Goal: Task Accomplishment & Management: Manage account settings

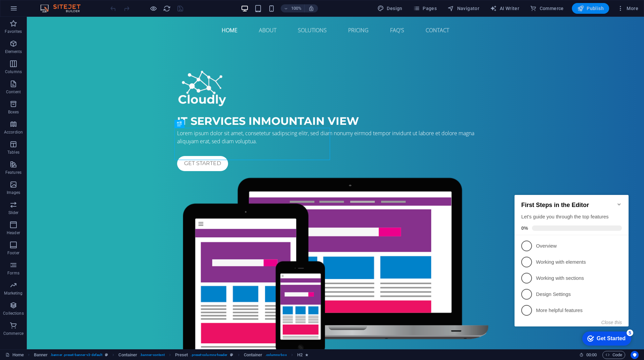
click at [589, 10] on span "Publish" at bounding box center [591, 8] width 27 height 7
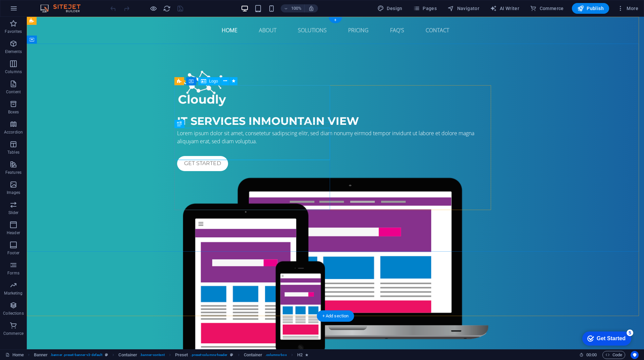
click at [206, 108] on div at bounding box center [335, 88] width 317 height 37
click at [224, 84] on icon at bounding box center [226, 81] width 4 height 7
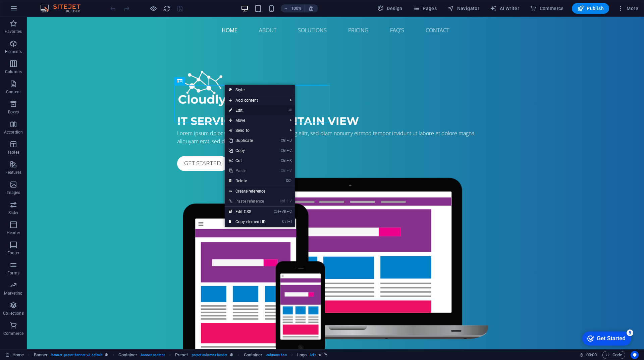
click at [240, 109] on link "⏎ Edit" at bounding box center [247, 110] width 45 height 10
select select "px"
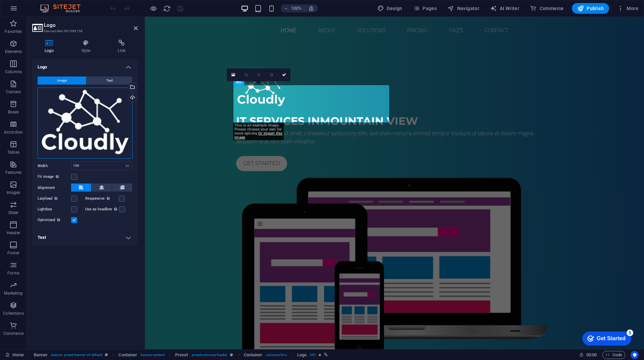
click at [85, 144] on div "Drag files here, click to choose files or select files from Files or our free s…" at bounding box center [85, 123] width 95 height 71
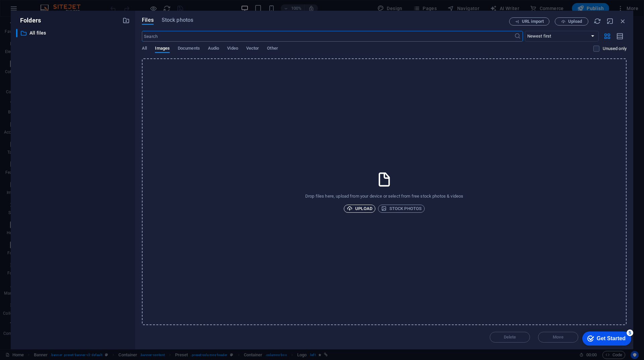
click at [370, 210] on span "Upload" at bounding box center [360, 209] width 26 height 8
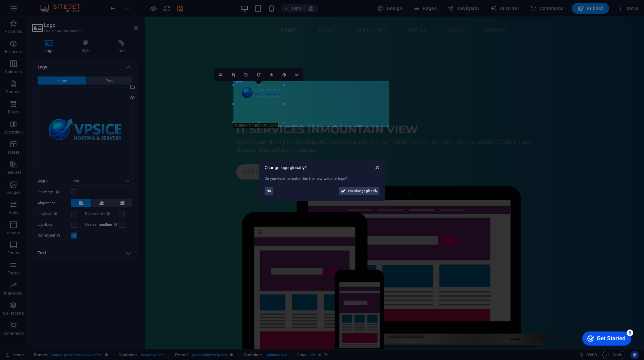
click at [290, 109] on aside "Change logo globally? Do you want to make this the new website logo? No Yes, ch…" at bounding box center [322, 180] width 644 height 360
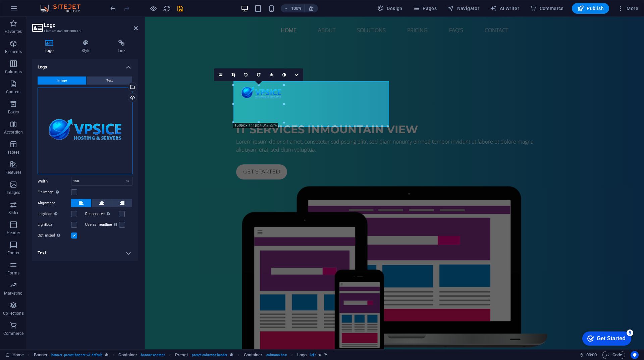
click at [112, 140] on div "Drag files here, click to choose files or select files from Files or our free s…" at bounding box center [85, 131] width 95 height 87
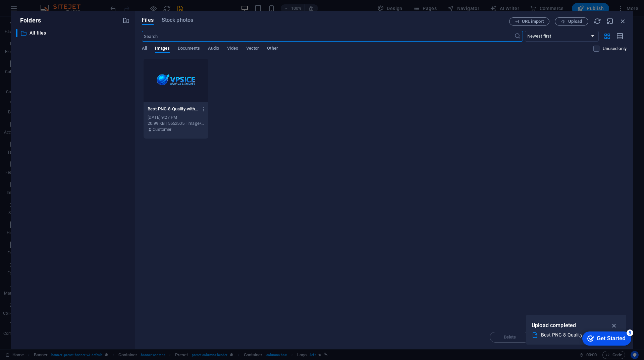
click at [174, 87] on div at bounding box center [176, 81] width 65 height 44
click at [614, 327] on icon "button" at bounding box center [615, 325] width 8 height 7
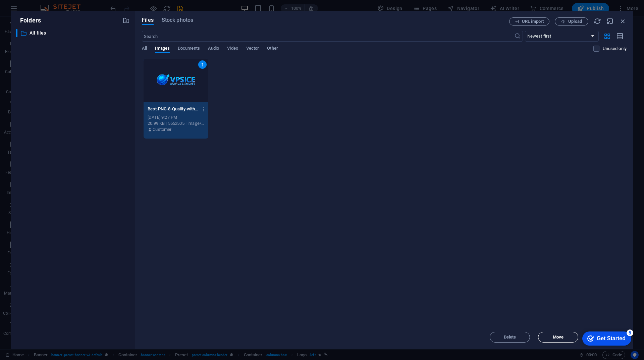
click at [551, 337] on span "Move" at bounding box center [558, 337] width 34 height 4
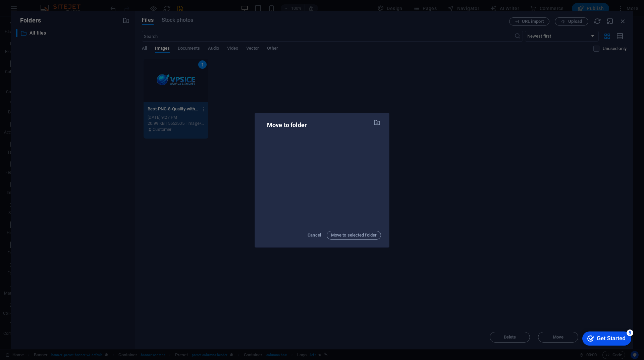
click at [447, 140] on div "Move to folder Cancel Move to selected folder" at bounding box center [322, 180] width 644 height 360
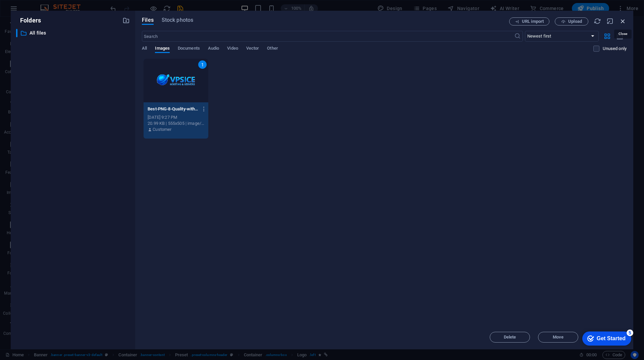
click at [623, 24] on icon "button" at bounding box center [623, 20] width 7 height 7
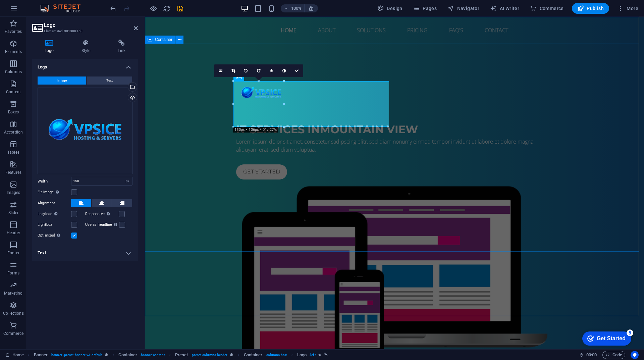
click at [177, 192] on div "IT Services in [GEOGRAPHIC_DATA] Lorem ipsum dolor sit amet, consetetur sadipsc…" at bounding box center [394, 225] width 499 height 362
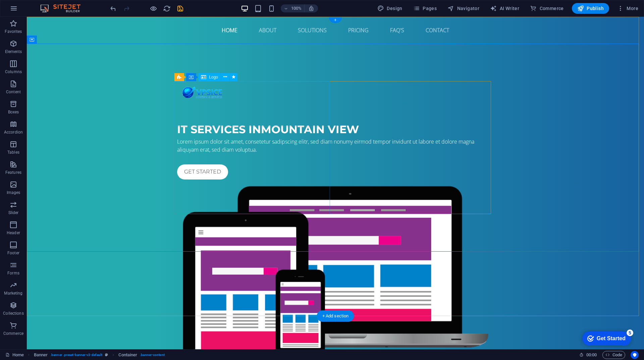
click at [234, 115] on div at bounding box center [335, 93] width 317 height 46
click at [212, 104] on div at bounding box center [335, 93] width 317 height 46
select select "px"
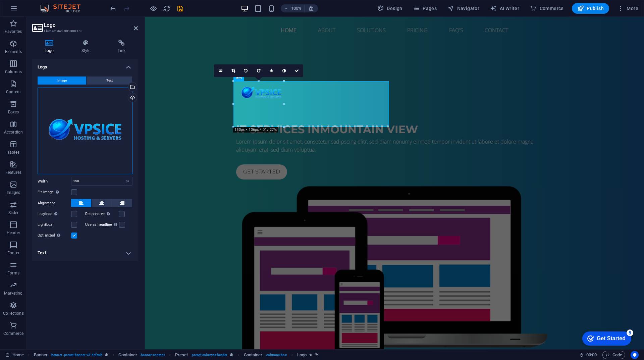
click at [94, 133] on div "Drag files here, click to choose files or select files from Files or our free s…" at bounding box center [85, 131] width 95 height 87
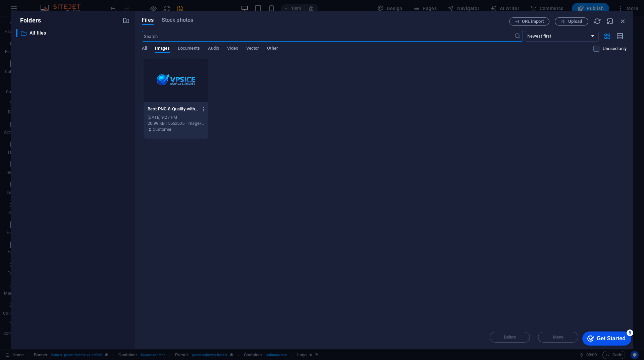
click at [204, 110] on icon "button" at bounding box center [204, 109] width 6 height 6
click at [207, 235] on li "Delete" at bounding box center [202, 239] width 49 height 16
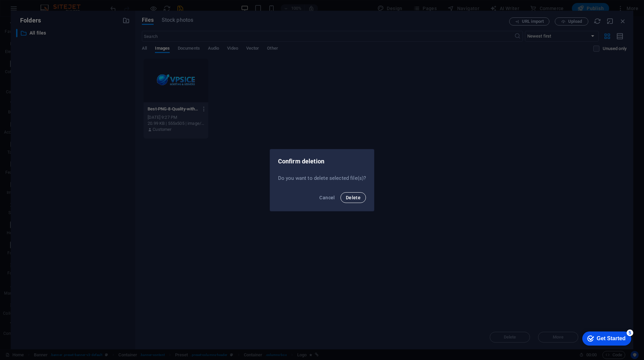
click at [344, 200] on button "Delete" at bounding box center [354, 197] width 26 height 11
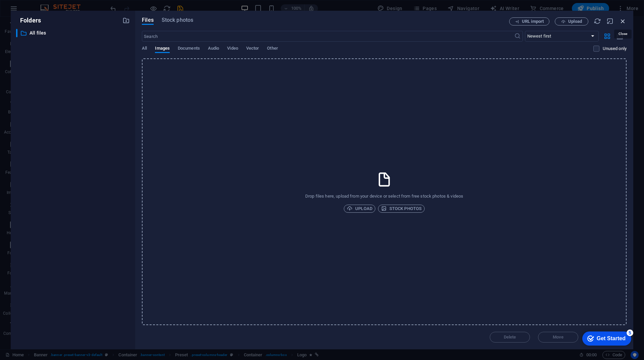
click at [621, 22] on icon "button" at bounding box center [623, 20] width 7 height 7
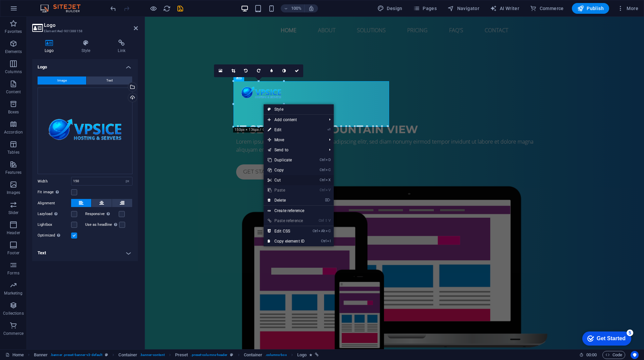
click at [281, 180] on link "Ctrl X Cut" at bounding box center [286, 180] width 45 height 10
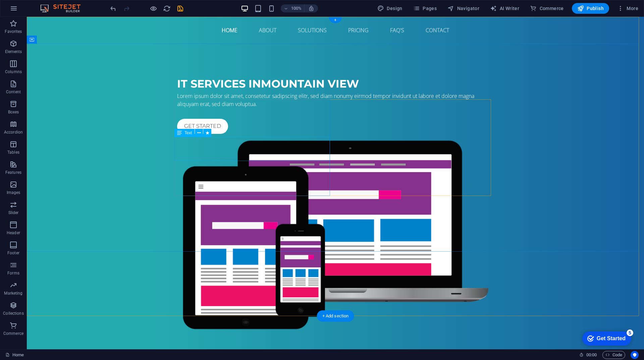
click at [216, 108] on div "Lorem ipsum dolor sit amet, consetetur sadipscing elitr, sed diam nonumy eirmod…" at bounding box center [335, 100] width 317 height 16
click at [190, 92] on div "IT Services in [GEOGRAPHIC_DATA]" at bounding box center [335, 84] width 317 height 16
click at [193, 92] on div "IT Services in [GEOGRAPHIC_DATA] Lorem ipsum dolor sit amet, consetetur sadipsc…" at bounding box center [336, 202] width 618 height 316
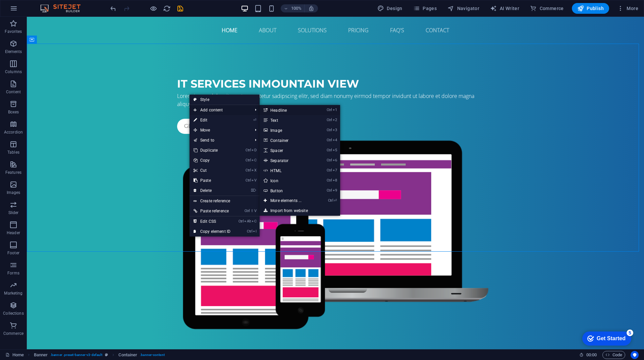
click at [281, 109] on link "Ctrl 1 Headline" at bounding box center [287, 110] width 55 height 10
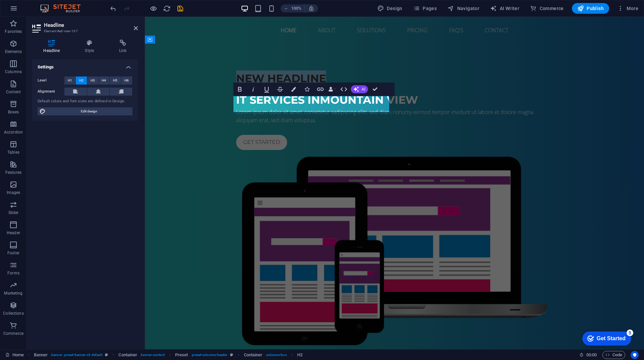
click at [342, 87] on h2 "New headline" at bounding box center [394, 78] width 317 height 16
click at [220, 135] on div "Vpsice IT Services in [GEOGRAPHIC_DATA] Lorem ipsum dolor sit amet, consetetur …" at bounding box center [394, 210] width 499 height 332
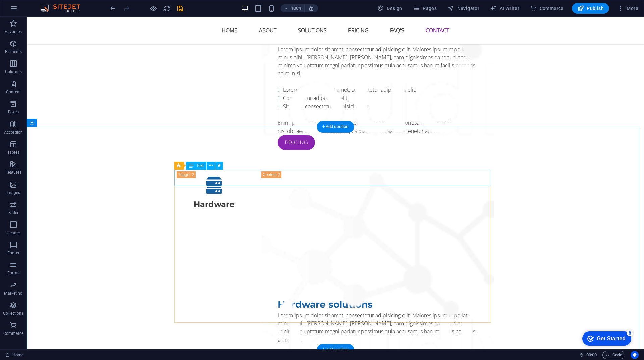
scroll to position [2827, 0]
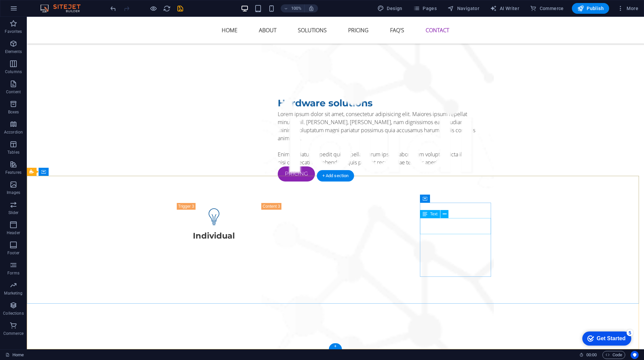
click at [435, 214] on span "Text" at bounding box center [433, 214] width 7 height 4
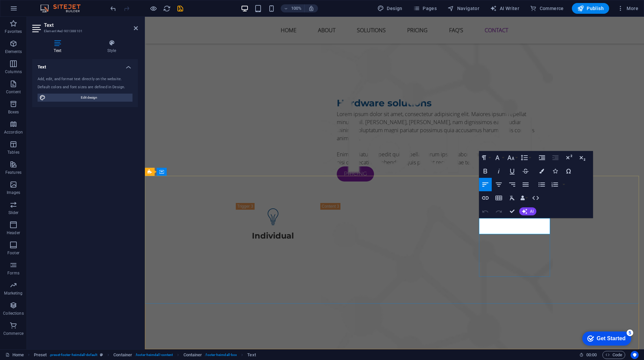
drag, startPoint x: 539, startPoint y: 231, endPoint x: 481, endPoint y: 223, distance: 59.0
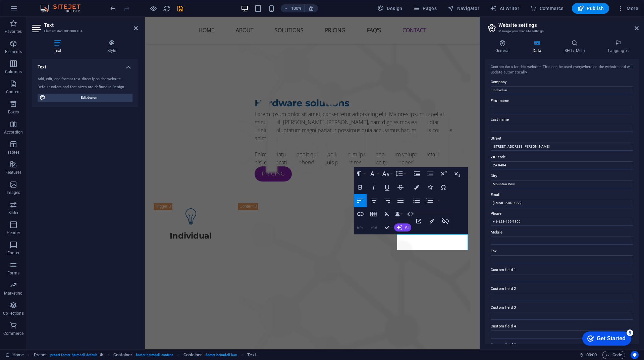
click at [528, 247] on div "Contact data for this website. This can be used everywhere on the website and w…" at bounding box center [562, 201] width 153 height 285
click at [570, 200] on input "[EMAIL_ADDRESS]" at bounding box center [562, 203] width 143 height 8
type input "[EMAIL_ADDRESS][DOMAIN_NAME]"
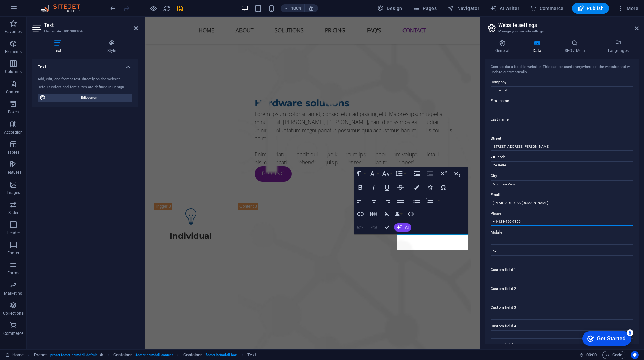
click at [528, 223] on input "+ 1-123-456-7890" at bounding box center [562, 222] width 143 height 8
type input "?"
type input "[PHONE_NUMBER]"
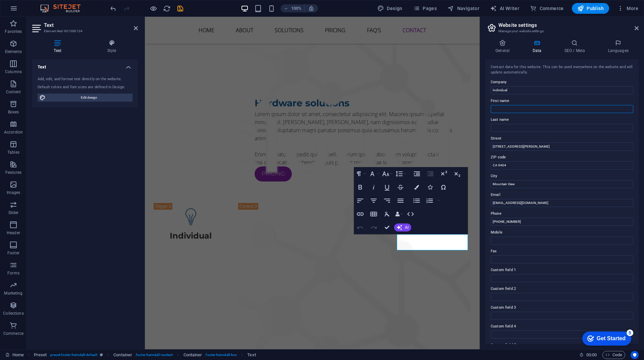
click at [510, 108] on input "First name" at bounding box center [562, 109] width 143 height 8
click at [505, 128] on input "Last name" at bounding box center [562, 128] width 143 height 8
click at [509, 110] on input "Vpsice" at bounding box center [562, 109] width 143 height 8
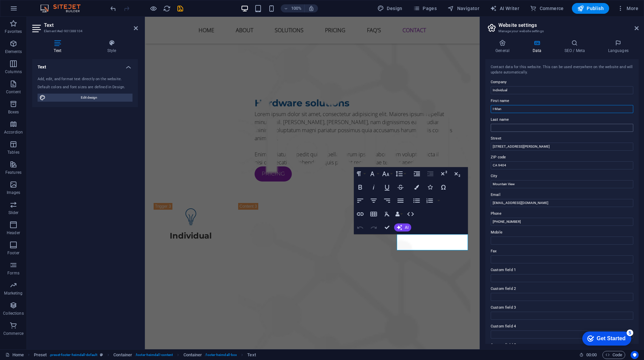
type input "I-Man"
click at [500, 126] on input "Last name" at bounding box center [562, 128] width 143 height 8
type input "Ji"
click at [521, 148] on input "[STREET_ADDRESS][PERSON_NAME]" at bounding box center [562, 147] width 143 height 8
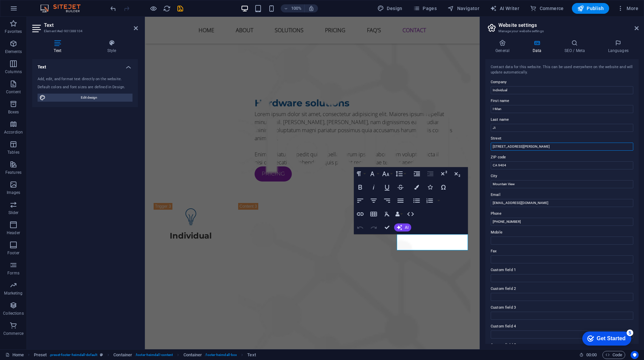
click at [521, 148] on input "[STREET_ADDRESS][PERSON_NAME]" at bounding box center [562, 147] width 143 height 8
click at [521, 164] on input "CA 9404" at bounding box center [562, 165] width 143 height 8
click at [523, 186] on input "Mountain View" at bounding box center [562, 184] width 143 height 8
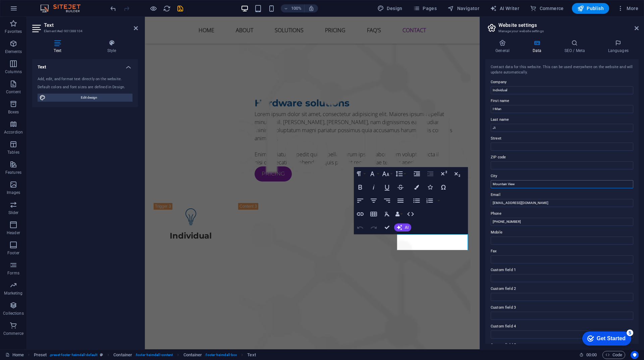
click at [523, 186] on input "Mountain View" at bounding box center [562, 184] width 143 height 8
click at [501, 145] on input "Street" at bounding box center [562, 147] width 143 height 8
type input "Gladjevagen 3A"
click at [523, 167] on input "ZIP code" at bounding box center [562, 165] width 143 height 8
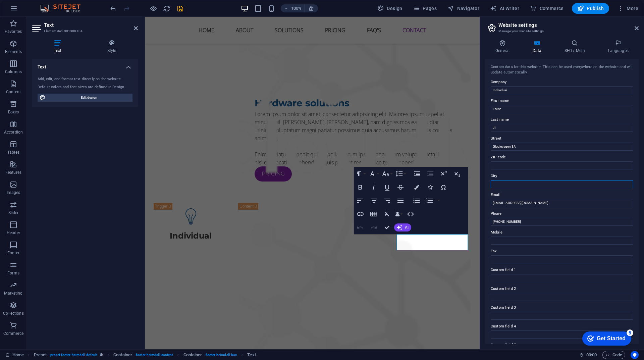
click at [511, 183] on input "City" at bounding box center [562, 184] width 143 height 8
type input "[GEOGRAPHIC_DATA]"
click at [518, 87] on input "Individual" at bounding box center [562, 90] width 143 height 8
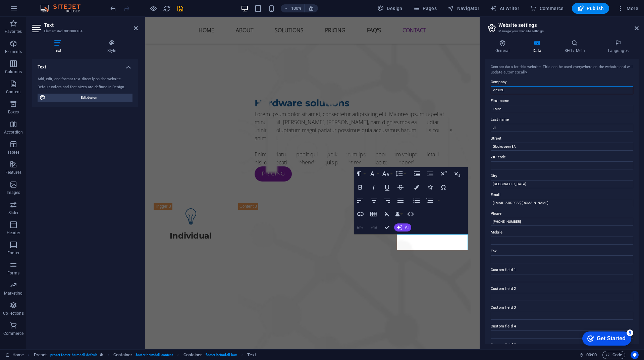
type input "VPSICE"
click at [546, 79] on label "Company" at bounding box center [562, 82] width 143 height 8
click at [546, 86] on input "VPSICE" at bounding box center [562, 90] width 143 height 8
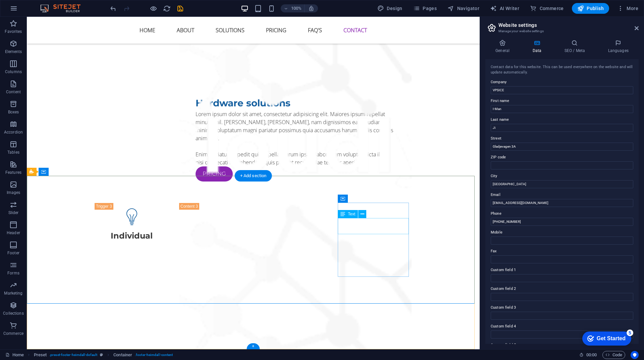
click at [362, 215] on icon at bounding box center [363, 214] width 4 height 7
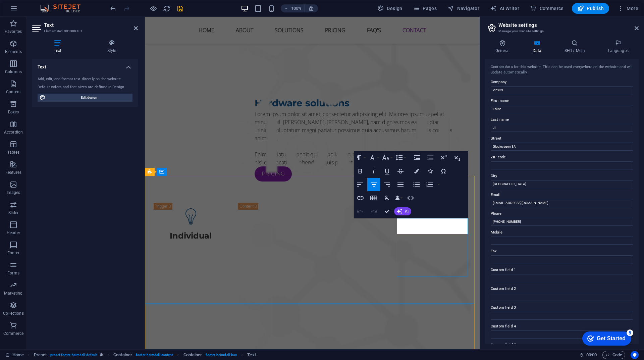
drag, startPoint x: 447, startPoint y: 228, endPoint x: 413, endPoint y: 223, distance: 34.9
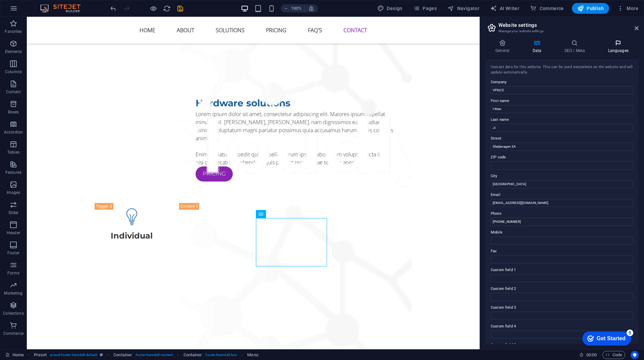
click at [617, 51] on h4 "Languages" at bounding box center [618, 47] width 41 height 14
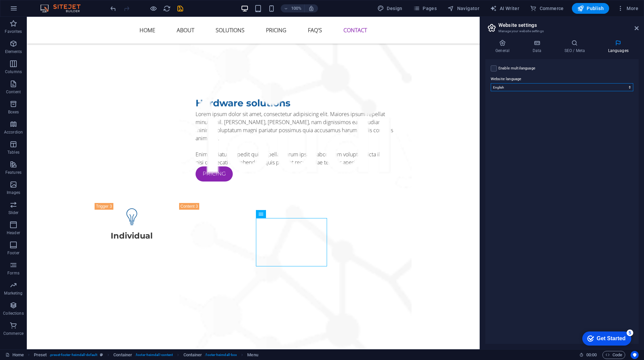
click at [568, 87] on select "Abkhazian Afar Afrikaans Akan Albanian Amharic Arabic Aragonese Armenian Assame…" at bounding box center [562, 87] width 143 height 8
click at [495, 67] on label at bounding box center [494, 68] width 6 height 6
click at [0, 0] on input "Enable multilanguage To disable multilanguage delete all languages until only o…" at bounding box center [0, 0] width 0 height 0
click at [523, 117] on select "Abkhazian Afar Afrikaans Akan Albanian Amharic Arabic Aragonese Armenian Assame…" at bounding box center [562, 120] width 112 height 8
select select "152"
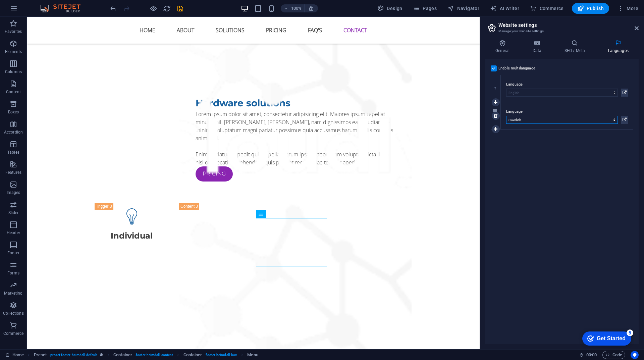
click at [506, 116] on select "Abkhazian Afar Afrikaans Akan Albanian Amharic Arabic Aragonese Armenian Assame…" at bounding box center [562, 120] width 112 height 8
click at [575, 49] on h4 "SEO / Meta" at bounding box center [576, 47] width 44 height 14
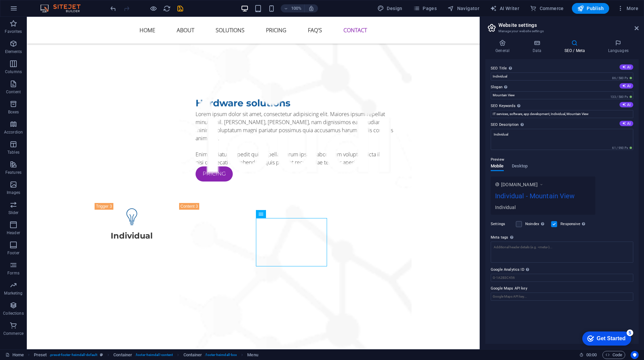
click at [501, 54] on div "General Data SEO / Meta Languages Website name Individual Logo Drag files here,…" at bounding box center [562, 192] width 153 height 304
click at [501, 50] on h4 "General" at bounding box center [504, 47] width 37 height 14
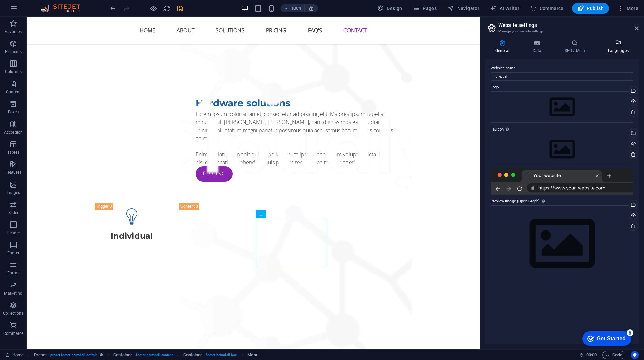
click at [614, 47] on h4 "Languages" at bounding box center [618, 47] width 41 height 14
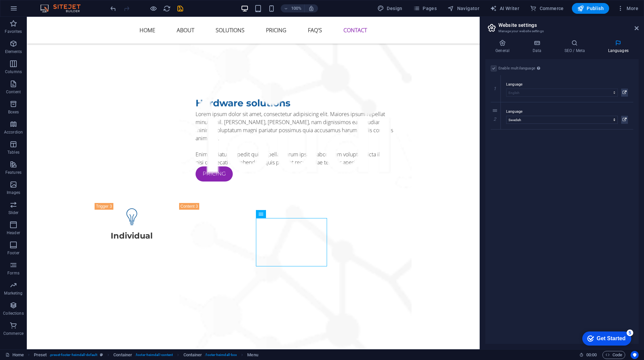
click at [530, 30] on h3 "Manage your website settings" at bounding box center [562, 31] width 127 height 6
click at [563, 252] on div "Enable multilanguage To disable multilanguage delete all languages until only o…" at bounding box center [562, 201] width 153 height 285
click at [507, 51] on h4 "General" at bounding box center [504, 47] width 37 height 14
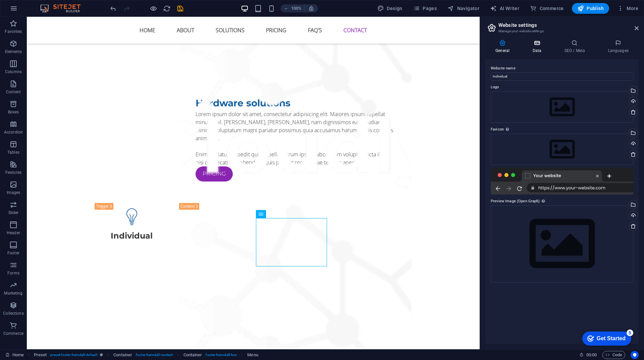
click at [531, 48] on h4 "Data" at bounding box center [539, 47] width 32 height 14
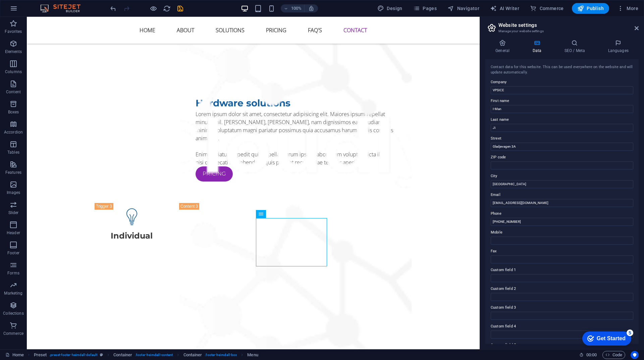
scroll to position [37, 0]
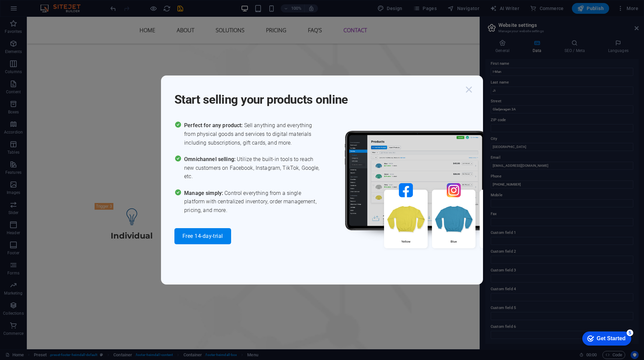
click at [469, 93] on icon "button" at bounding box center [469, 90] width 12 height 12
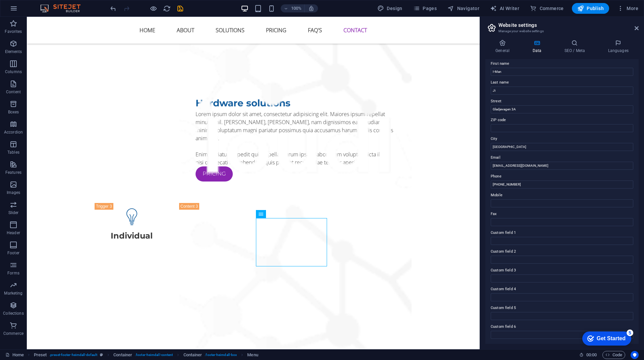
click at [593, 340] on div "checkmark Get Started 5" at bounding box center [607, 338] width 38 height 7
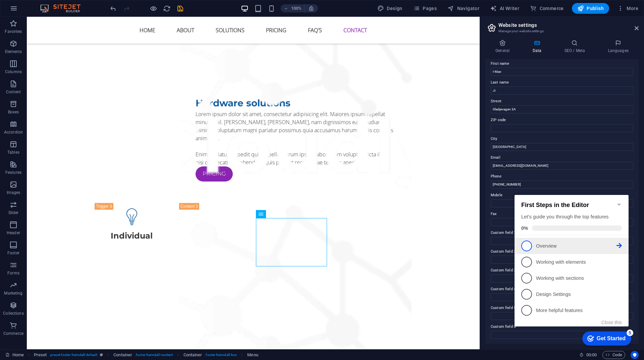
click at [526, 244] on span "1" at bounding box center [527, 246] width 11 height 11
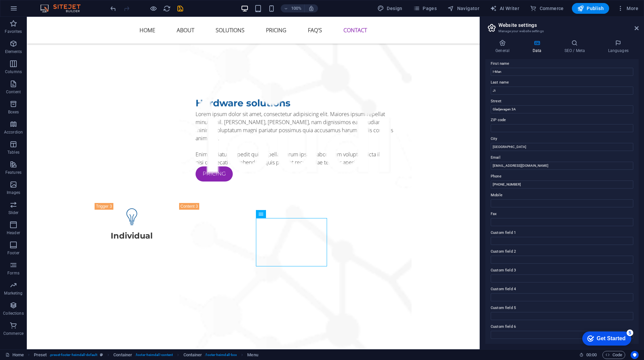
scroll to position [0, 0]
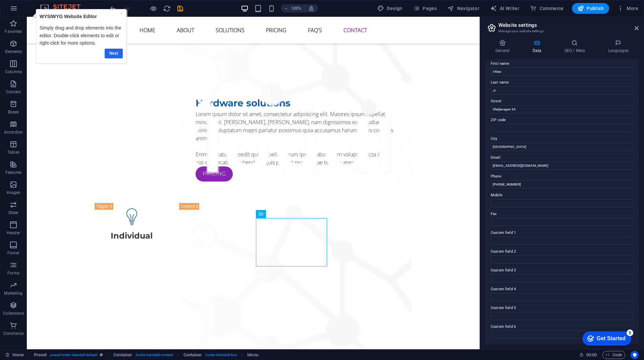
click at [113, 50] on link "Next" at bounding box center [113, 53] width 18 height 10
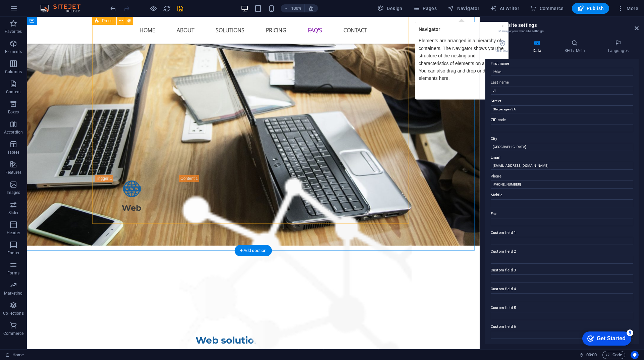
scroll to position [2491, 0]
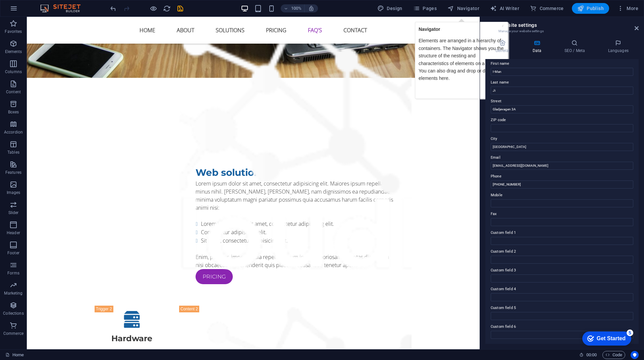
click at [583, 10] on icon "button" at bounding box center [581, 8] width 7 height 7
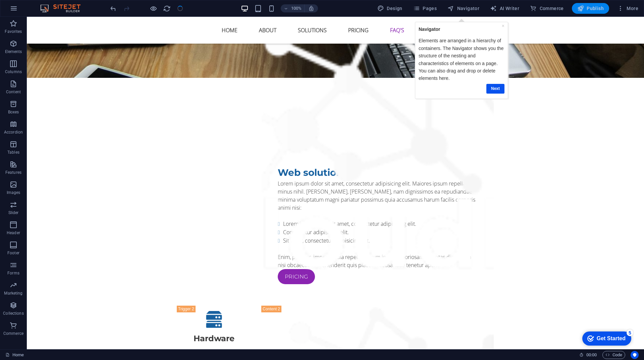
click at [597, 10] on span "Publish" at bounding box center [591, 8] width 27 height 7
